Goal: Transaction & Acquisition: Purchase product/service

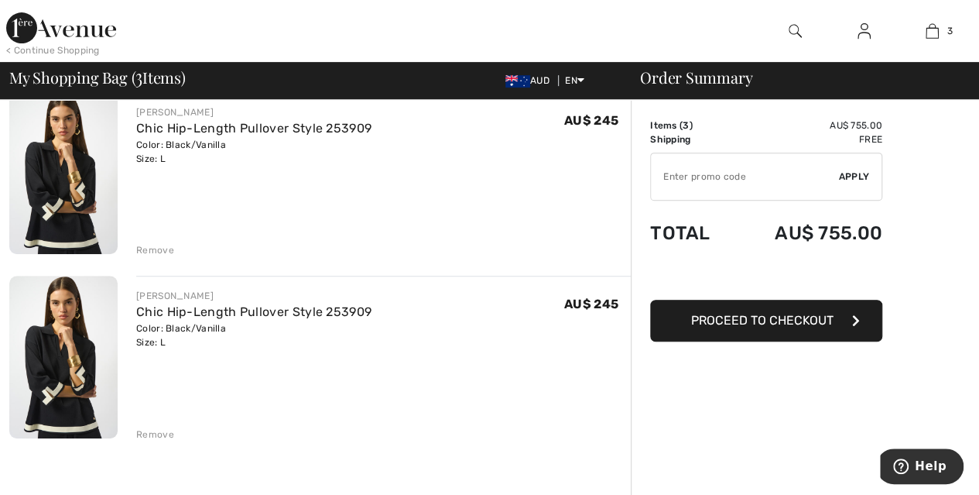
scroll to position [321, 0]
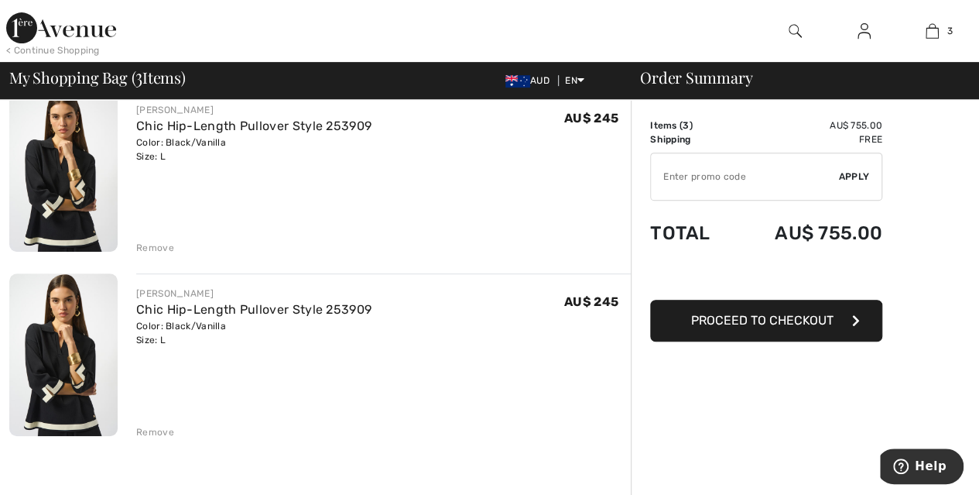
click at [156, 433] on div "Remove" at bounding box center [155, 432] width 38 height 14
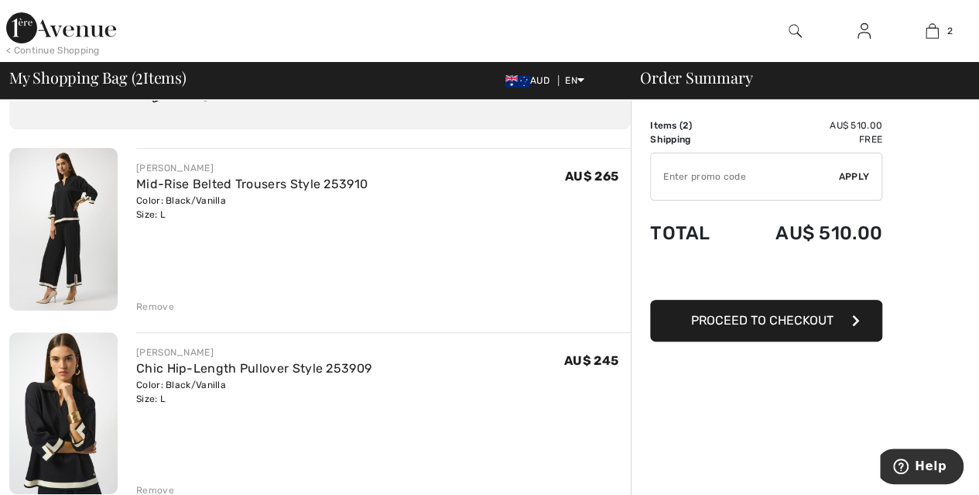
scroll to position [0, 0]
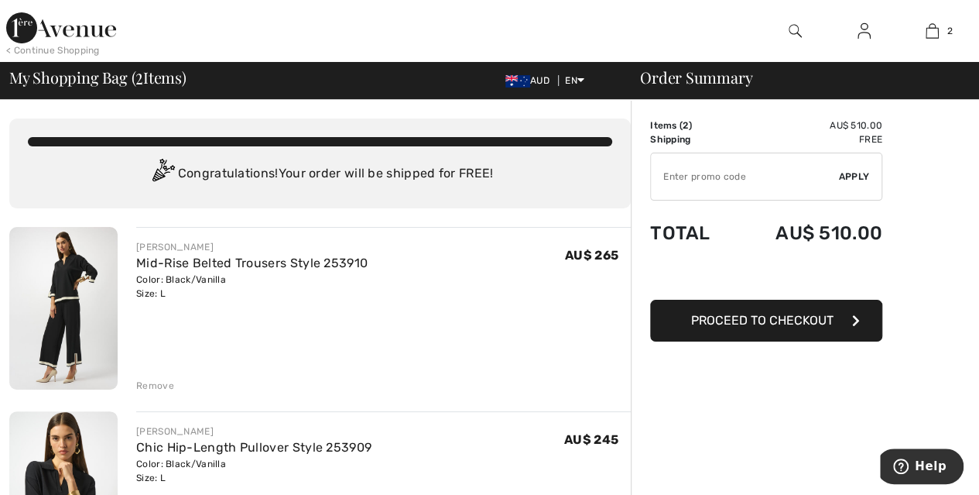
click at [818, 321] on span "Proceed to Checkout" at bounding box center [762, 320] width 142 height 15
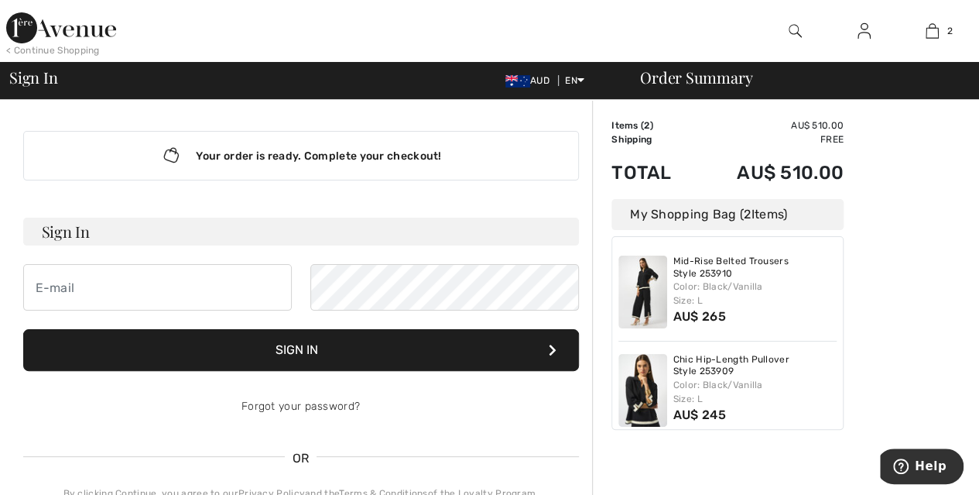
click at [809, 129] on td "AU$ 510.00" at bounding box center [769, 125] width 149 height 14
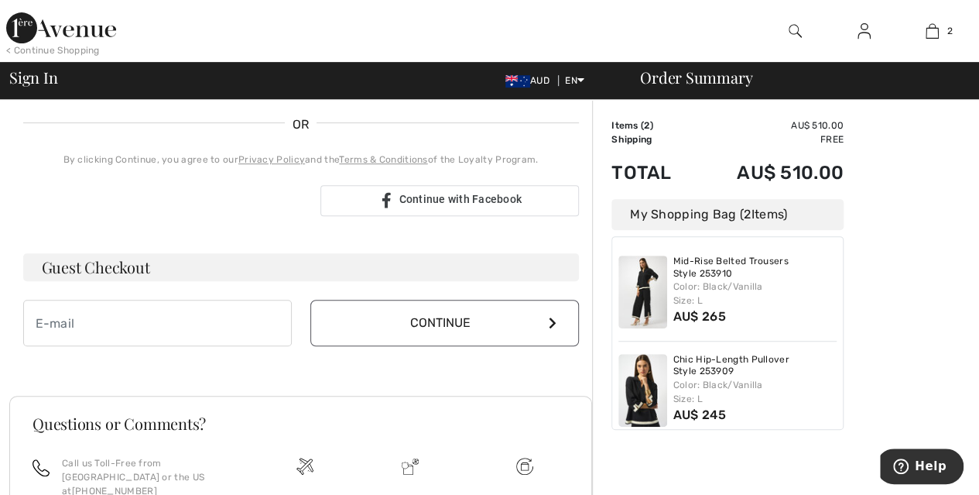
scroll to position [333, 0]
click at [199, 323] on input "email" at bounding box center [157, 323] width 269 height 46
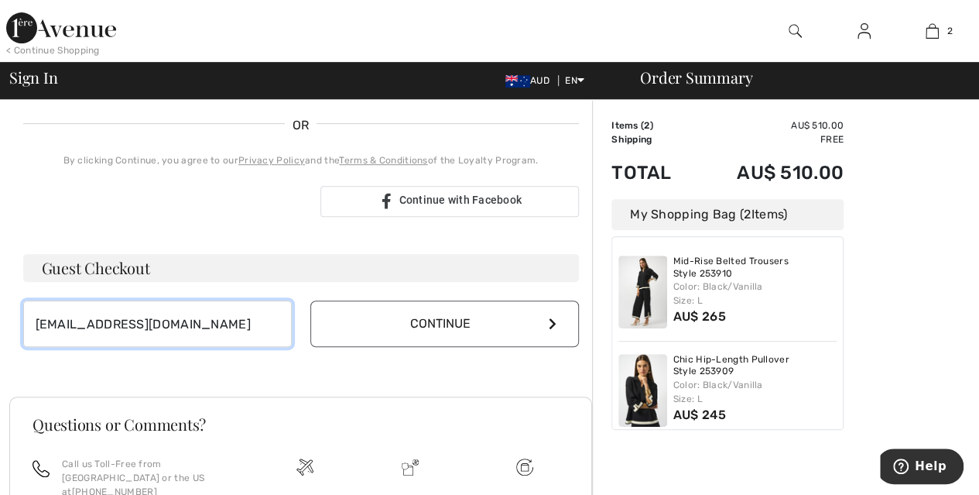
click at [235, 324] on input "ssopher@bcc.nsw.edu.au" at bounding box center [157, 323] width 269 height 46
type input "[EMAIL_ADDRESS][DOMAIN_NAME]"
click at [537, 320] on button "Continue" at bounding box center [444, 323] width 269 height 46
click at [547, 319] on button "Continue" at bounding box center [444, 323] width 269 height 46
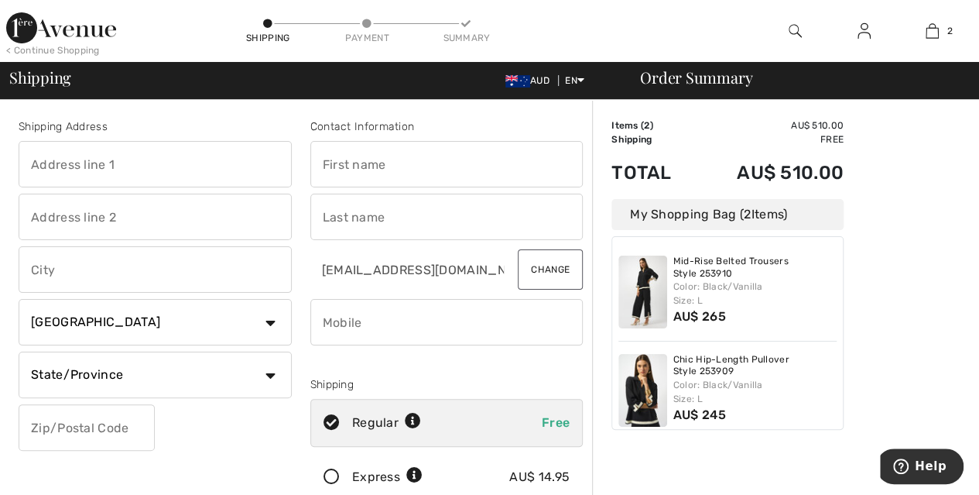
click at [190, 165] on input "text" at bounding box center [155, 164] width 273 height 46
type input "[STREET_ADDRESS][PERSON_NAME]"
click at [81, 269] on input "text" at bounding box center [155, 269] width 273 height 46
type input "Belmont"
click at [272, 321] on select "Country [GEOGRAPHIC_DATA] [GEOGRAPHIC_DATA] [GEOGRAPHIC_DATA] [GEOGRAPHIC_DATA]…" at bounding box center [155, 322] width 273 height 46
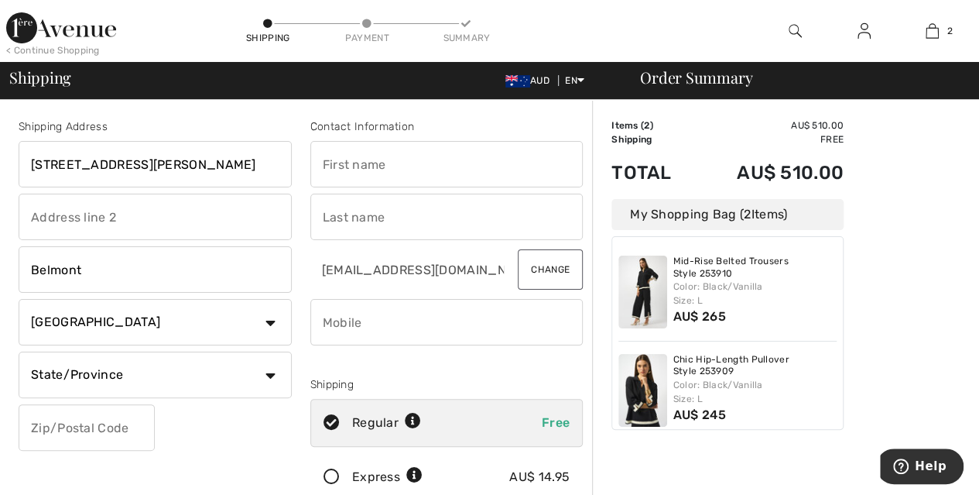
select select "AU"
click at [19, 299] on select "Country [GEOGRAPHIC_DATA] [GEOGRAPHIC_DATA] [GEOGRAPHIC_DATA] [GEOGRAPHIC_DATA]…" at bounding box center [155, 322] width 273 height 46
click at [205, 375] on input "text" at bounding box center [155, 374] width 273 height 46
type input "[GEOGRAPHIC_DATA]"
type input "[PERSON_NAME] St"
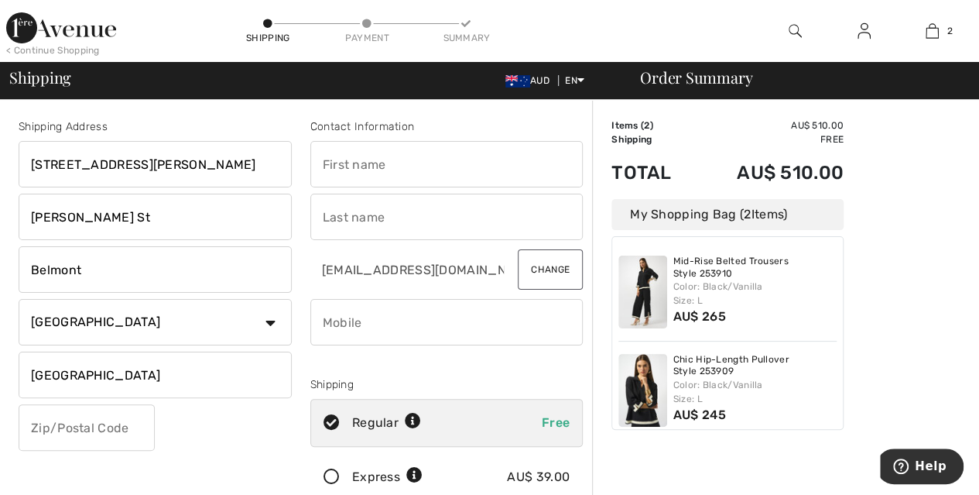
type input "NB"
type input "2293"
type input "Sharon"
type input "Sopher"
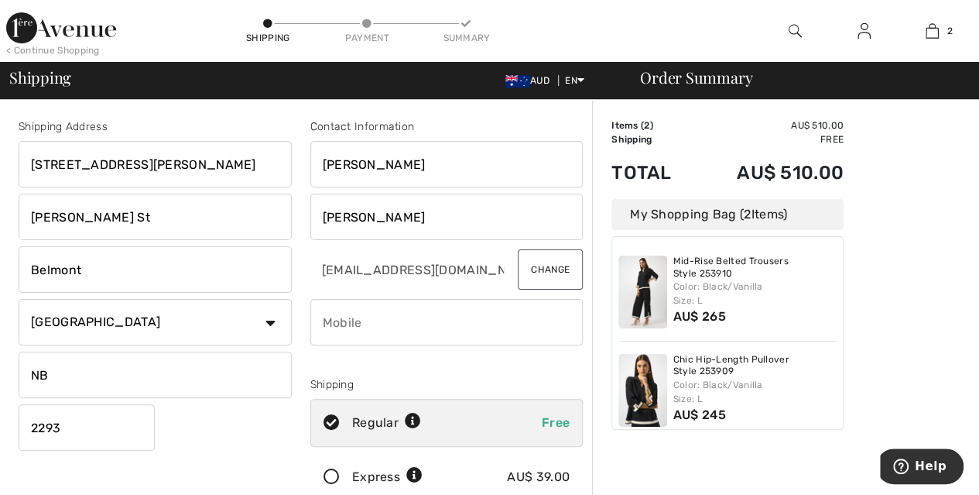
type input "0412417000"
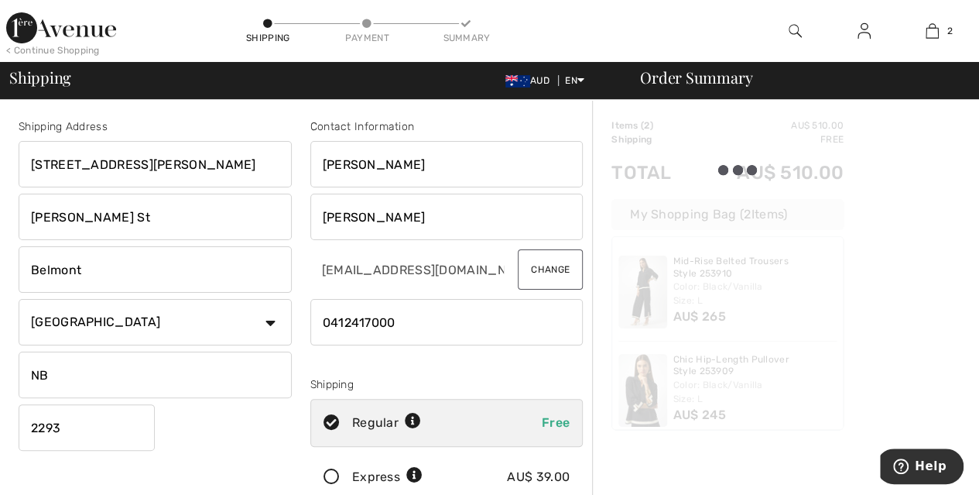
type input "NSW"
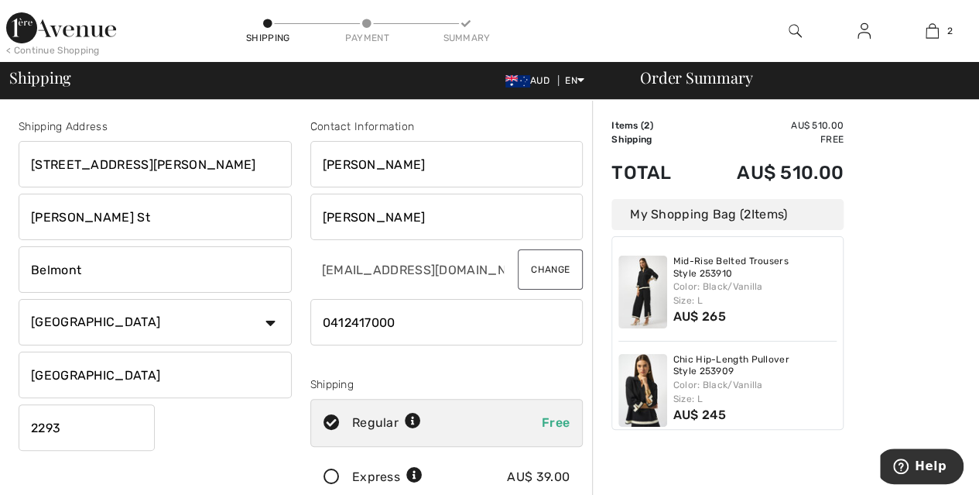
click at [94, 423] on input "2293" at bounding box center [87, 427] width 136 height 46
click at [94, 423] on input "22" at bounding box center [87, 427] width 136 height 46
type input "2280"
click at [168, 220] on input "Wickham St" at bounding box center [155, 217] width 273 height 46
drag, startPoint x: 168, startPoint y: 220, endPoint x: 17, endPoint y: 216, distance: 151.0
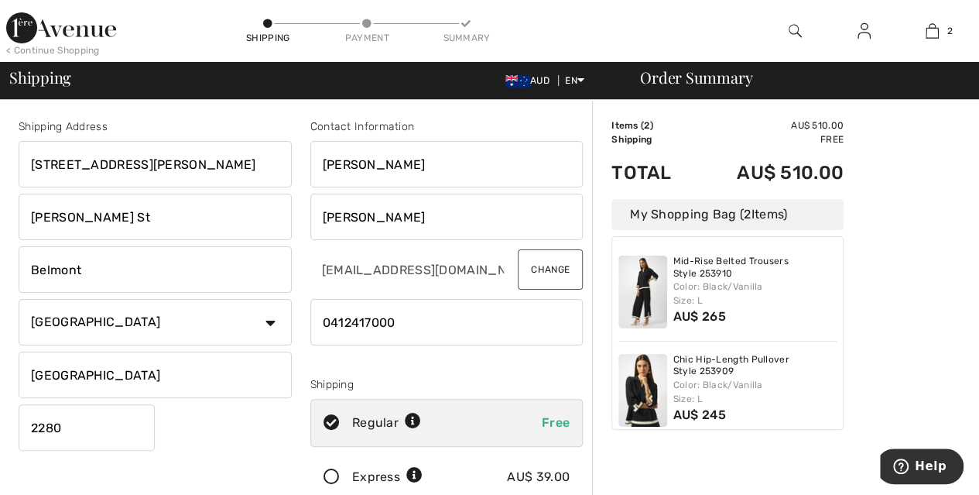
click at [17, 216] on div "Shipping Address 65 John Fisher Road Wickham St Belmont Country Canada United S…" at bounding box center [155, 312] width 292 height 389
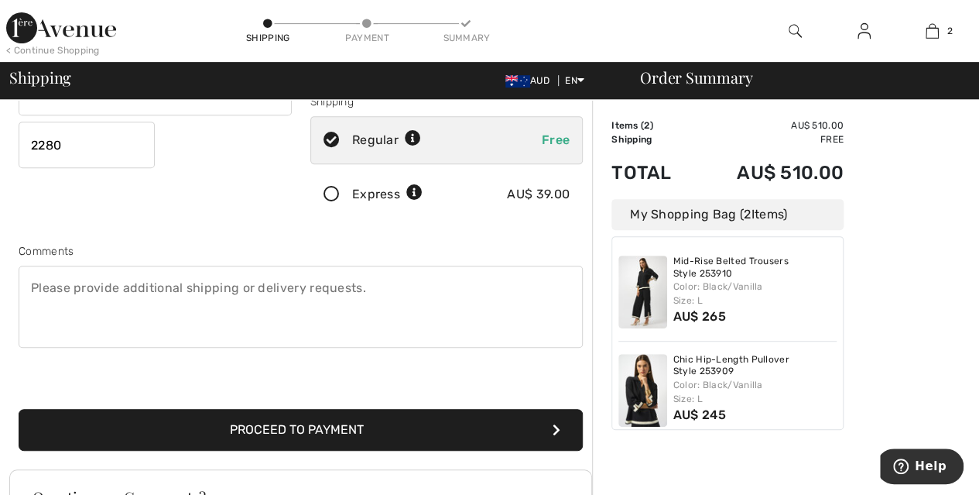
scroll to position [283, 0]
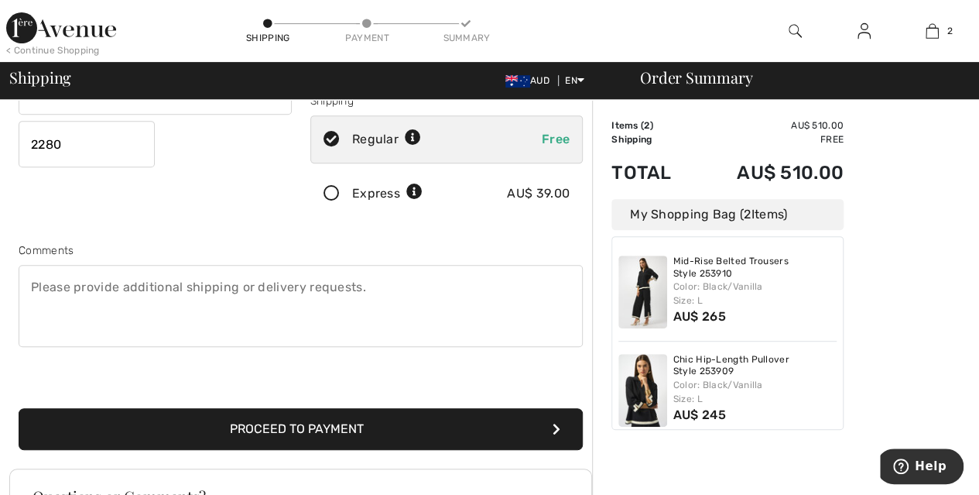
click at [868, 278] on div "Order Summary Details Items ( 2 ) AU$ 510.00 Promo code AU$ 0.00 Shipping Free …" at bounding box center [785, 285] width 387 height 937
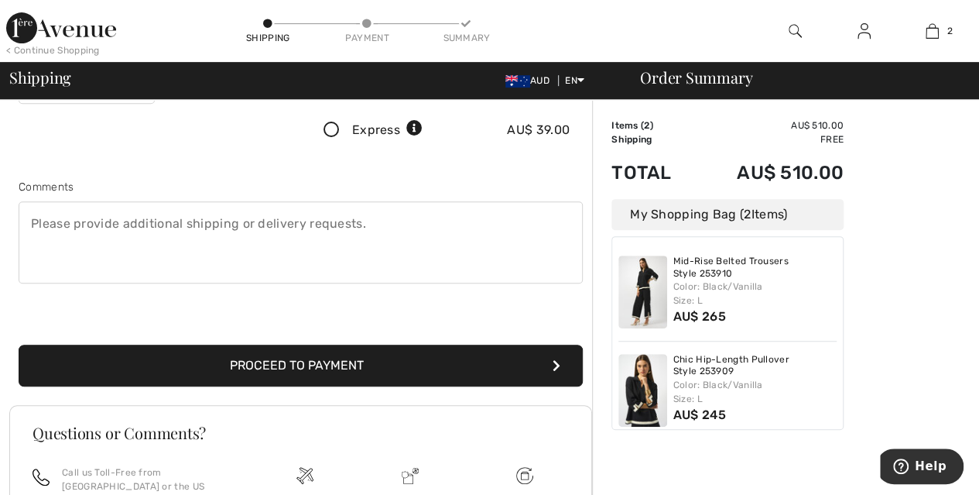
scroll to position [377, 0]
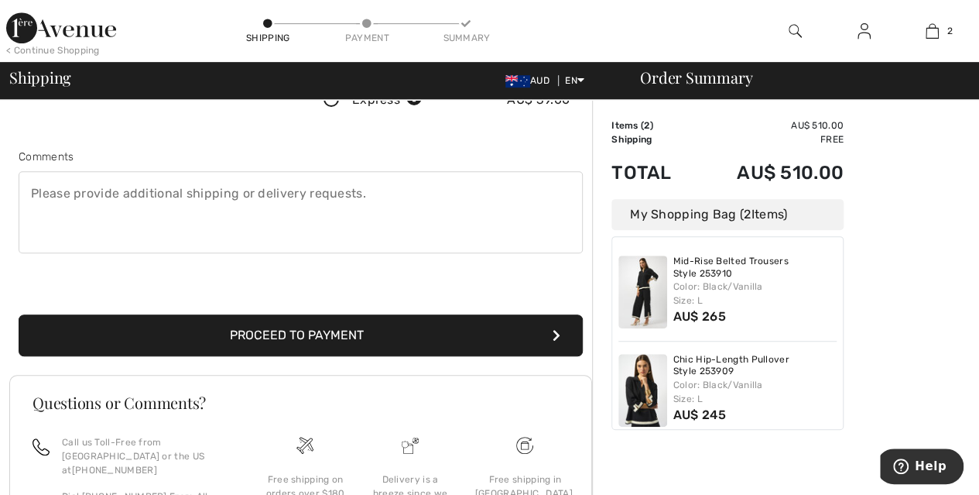
click at [389, 344] on button "Proceed to Payment" at bounding box center [301, 335] width 564 height 42
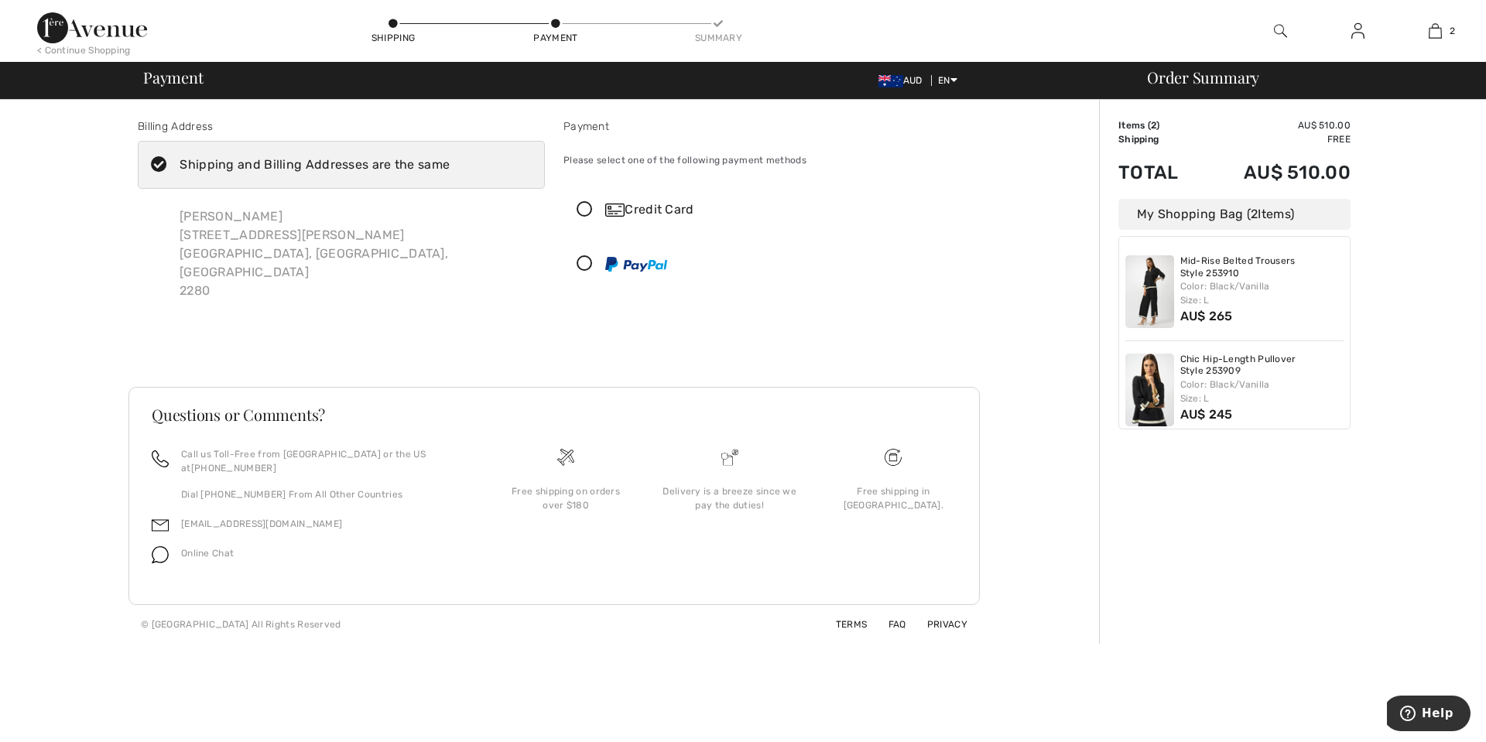
click at [584, 263] on icon at bounding box center [584, 264] width 41 height 16
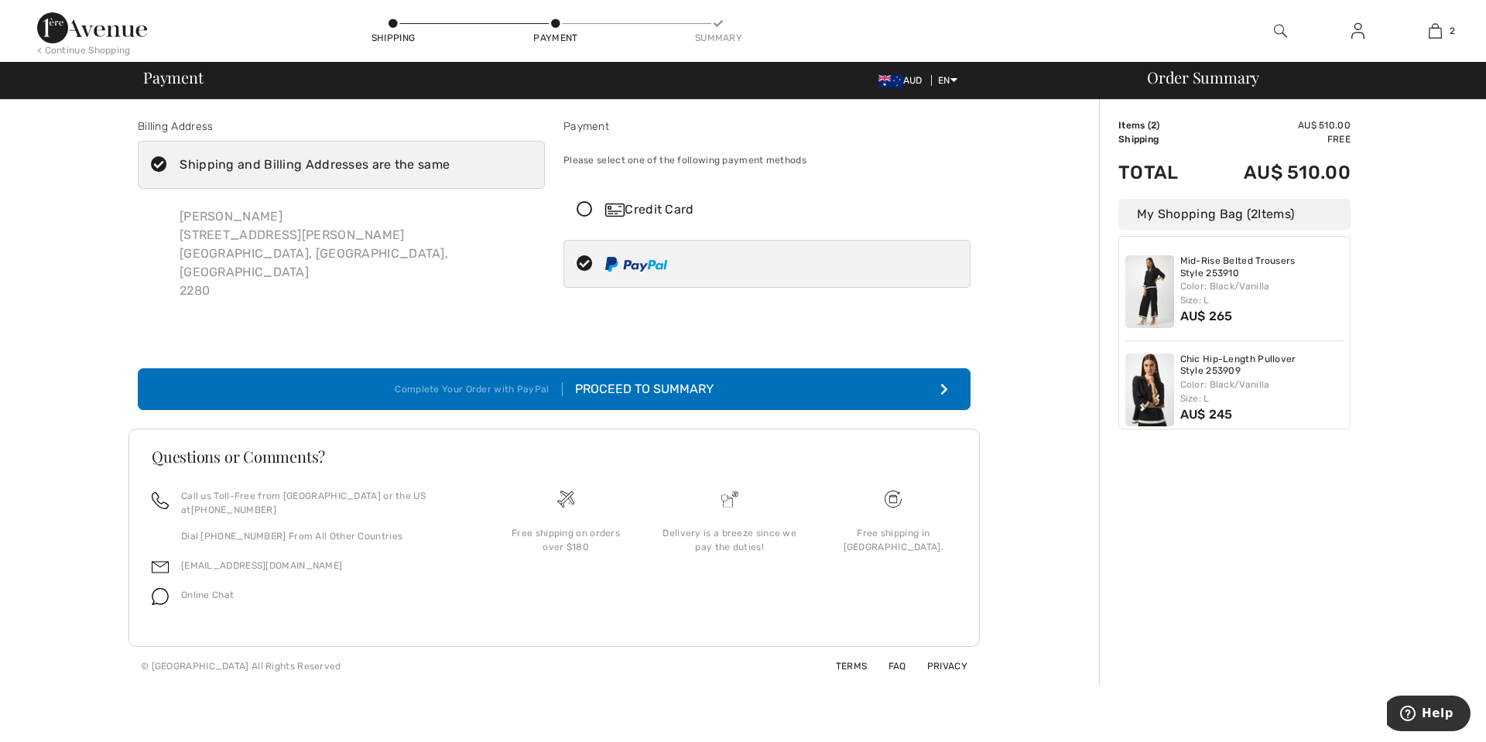
click at [637, 380] on div "Proceed to Summary" at bounding box center [638, 389] width 151 height 19
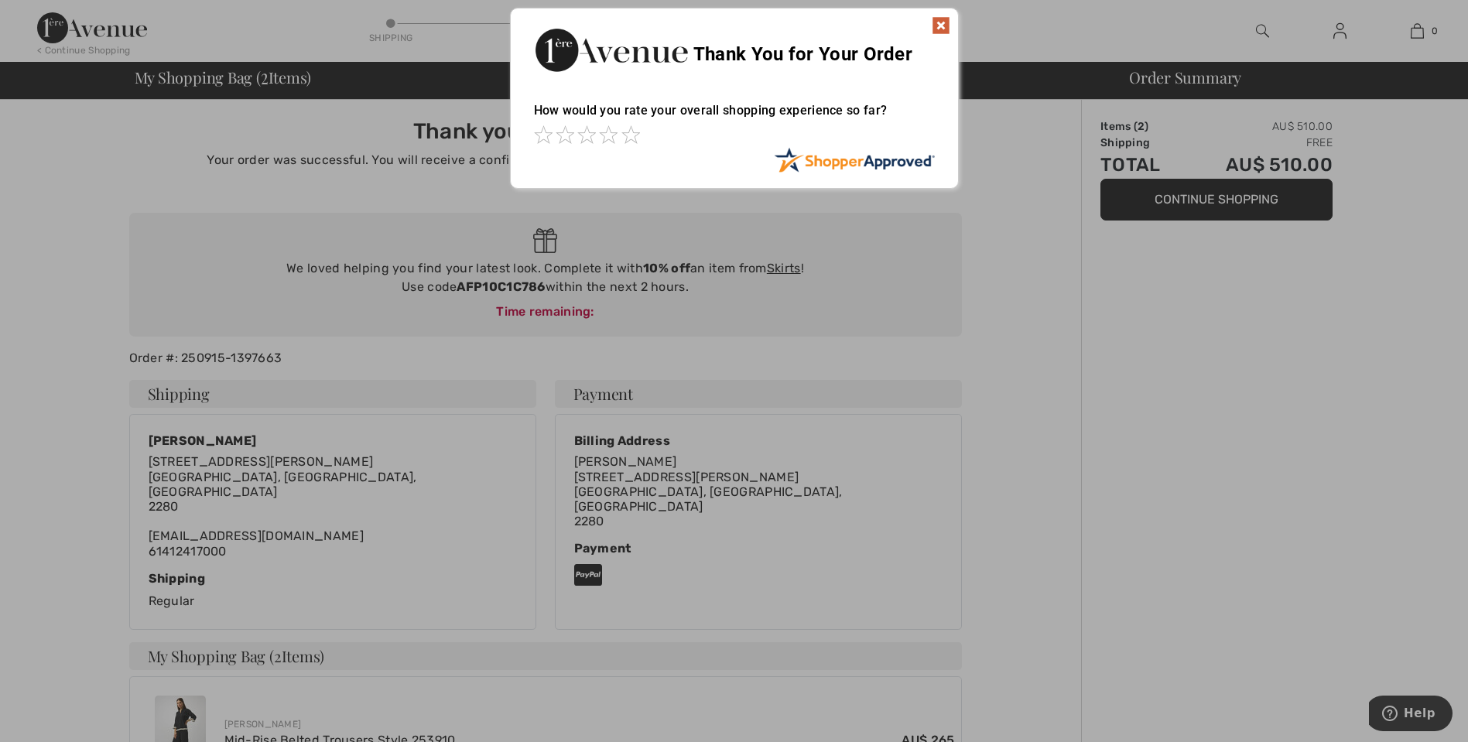
click at [826, 288] on div at bounding box center [734, 371] width 1468 height 742
